Goal: Task Accomplishment & Management: Manage account settings

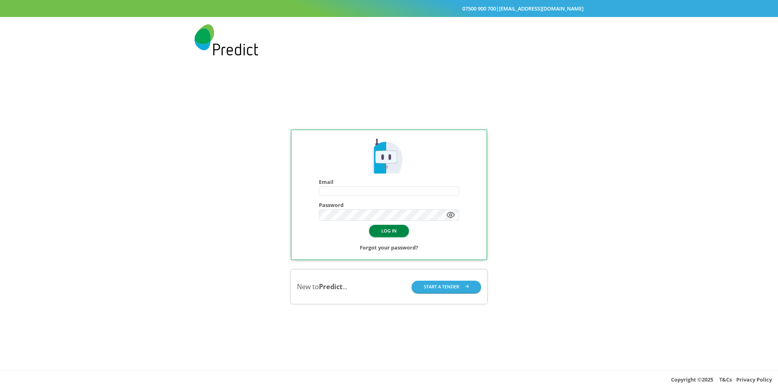
type input "**********"
click at [377, 232] on button "LOG IN" at bounding box center [389, 231] width 40 height 12
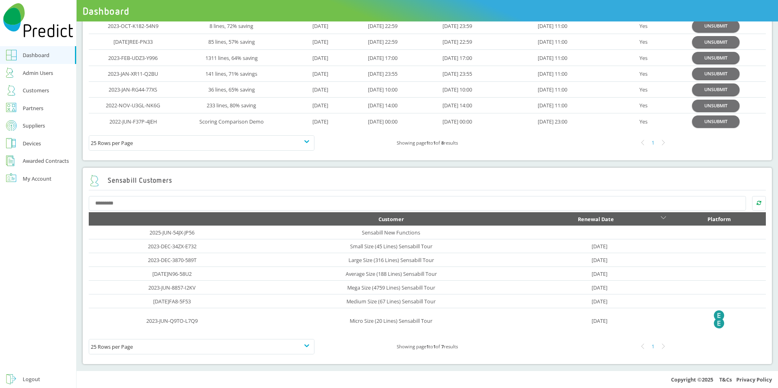
scroll to position [83, 0]
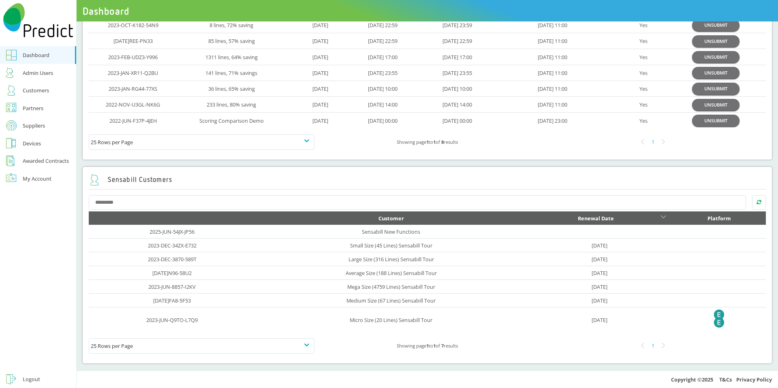
drag, startPoint x: 395, startPoint y: 143, endPoint x: 462, endPoint y: 143, distance: 66.9
click at [462, 143] on div "Showing page 1 to 1 of 8 results" at bounding box center [427, 142] width 226 height 10
drag, startPoint x: 700, startPoint y: 145, endPoint x: 92, endPoint y: 143, distance: 607.5
click at [92, 143] on div "25 Rows per Page Showing page 1 to 1 of 8 results 1" at bounding box center [428, 142] width 678 height 28
click at [369, 145] on div "Showing page 1 to 1 of 8 results" at bounding box center [427, 142] width 226 height 10
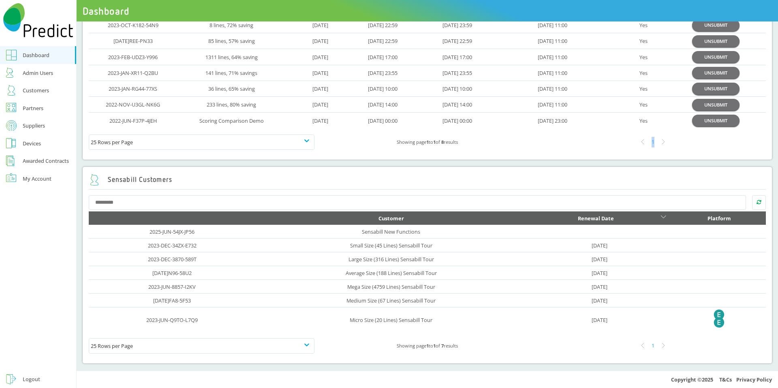
drag, startPoint x: 685, startPoint y: 147, endPoint x: 566, endPoint y: 146, distance: 119.2
click at [566, 146] on div "1" at bounding box center [653, 142] width 226 height 11
